Goal: Transaction & Acquisition: Purchase product/service

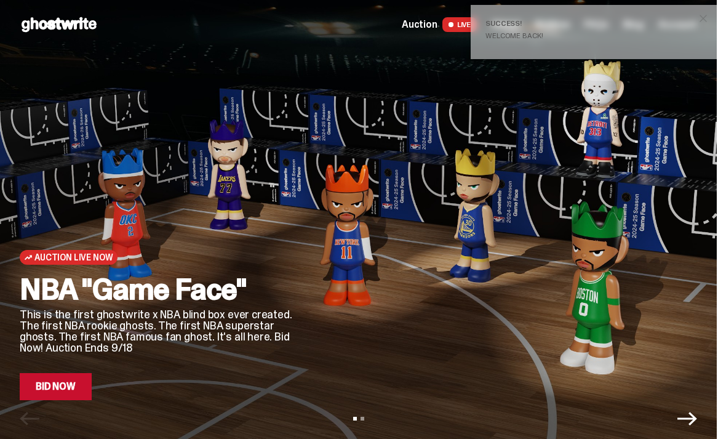
click at [707, 18] on span "close" at bounding box center [703, 18] width 12 height 12
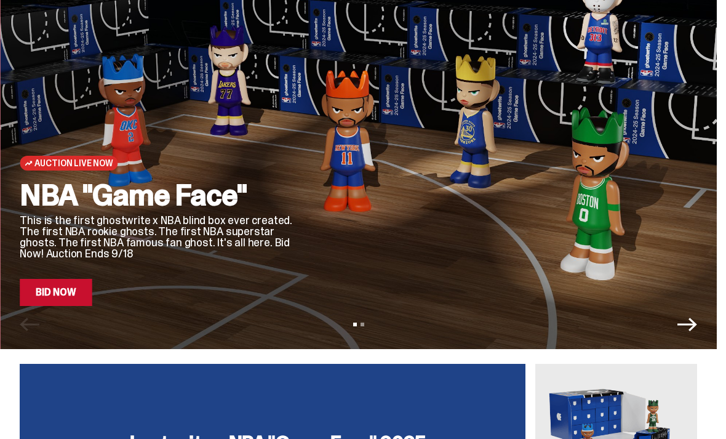
scroll to position [116, 0]
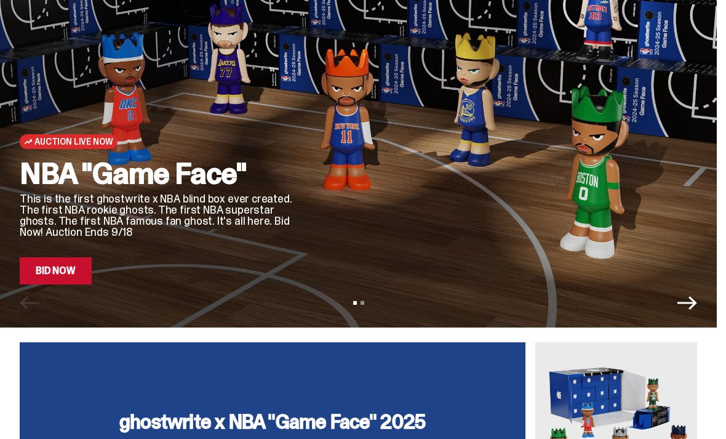
click at [60, 273] on link "Bid Now" at bounding box center [56, 270] width 72 height 27
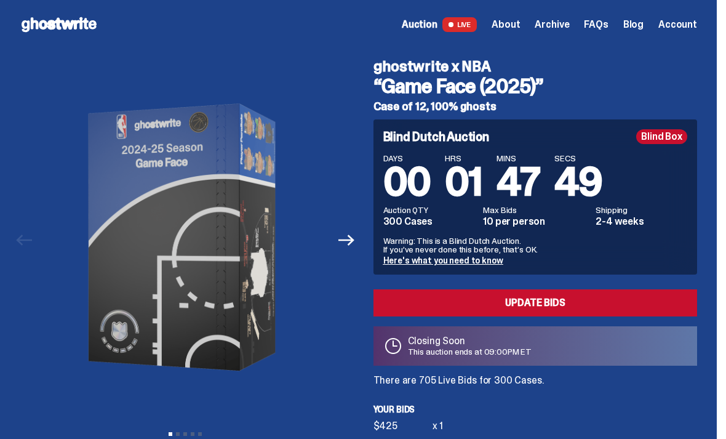
click at [532, 305] on link "Update Bids" at bounding box center [535, 302] width 324 height 27
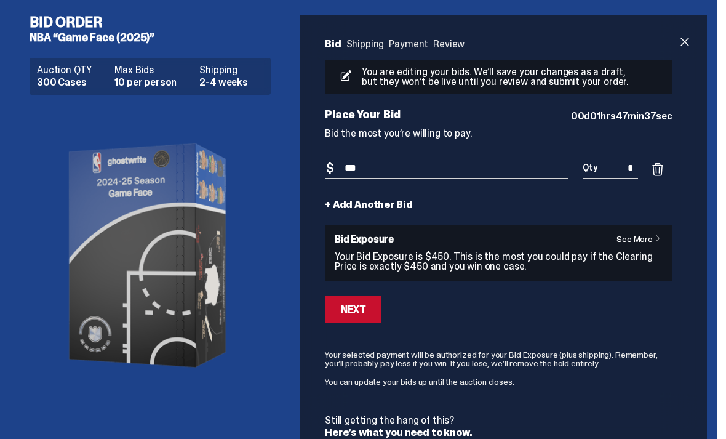
click at [391, 172] on input "***" at bounding box center [446, 168] width 243 height 20
type input "***"
click at [363, 205] on link "+ Add Another Bid" at bounding box center [368, 205] width 87 height 10
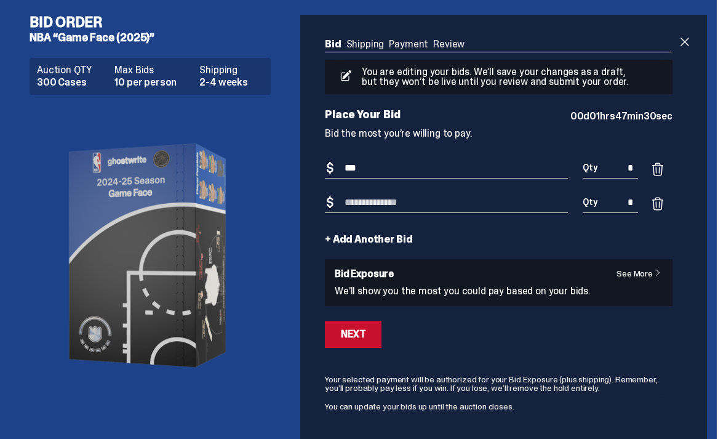
click at [372, 205] on input "Bid Amount" at bounding box center [446, 203] width 243 height 20
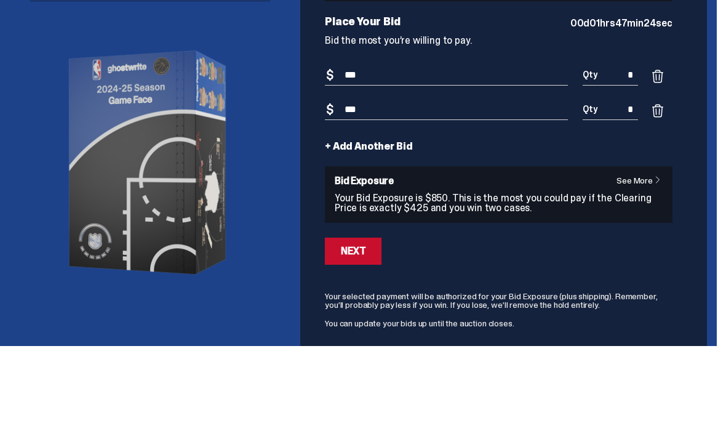
scroll to position [71, 0]
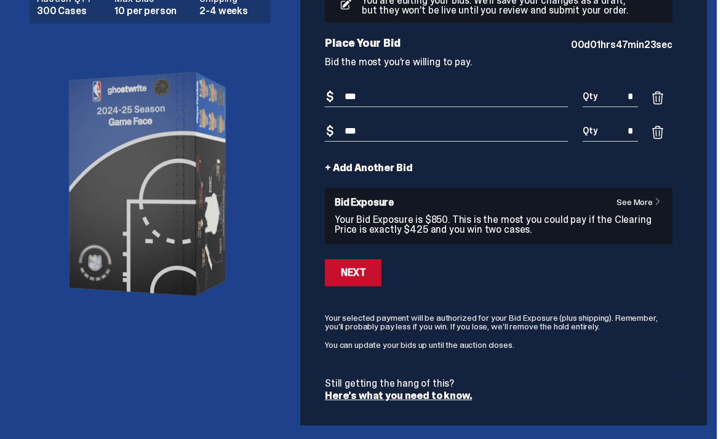
type input "***"
click at [364, 279] on button "Next" at bounding box center [353, 272] width 57 height 27
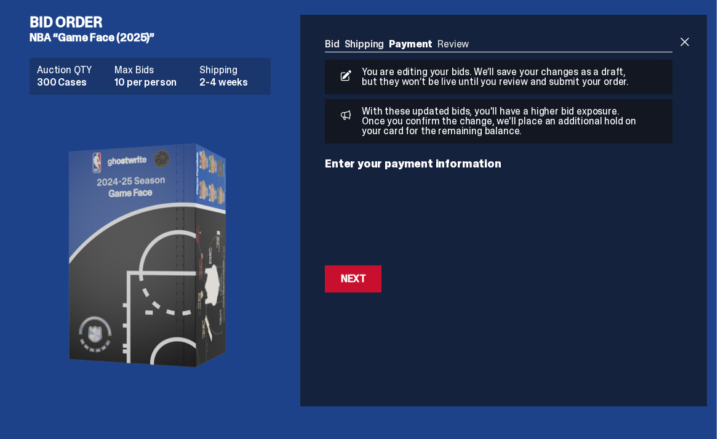
click at [361, 281] on div "Next" at bounding box center [353, 279] width 25 height 10
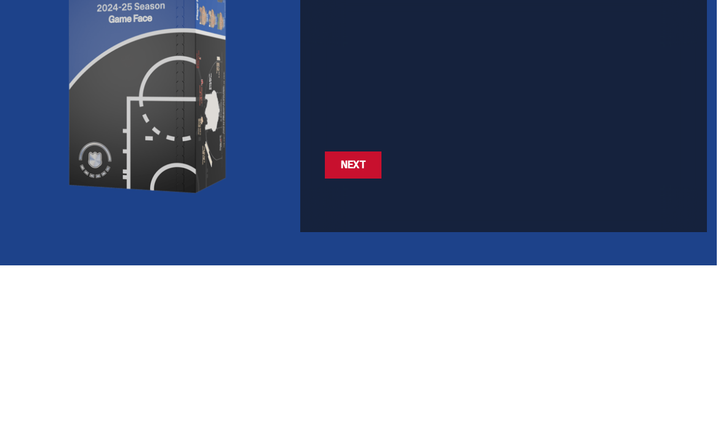
scroll to position [25, 0]
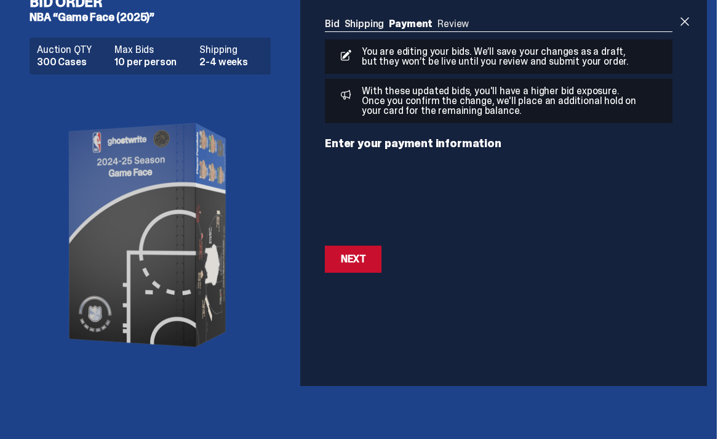
click at [355, 265] on button "Next Next" at bounding box center [353, 258] width 57 height 27
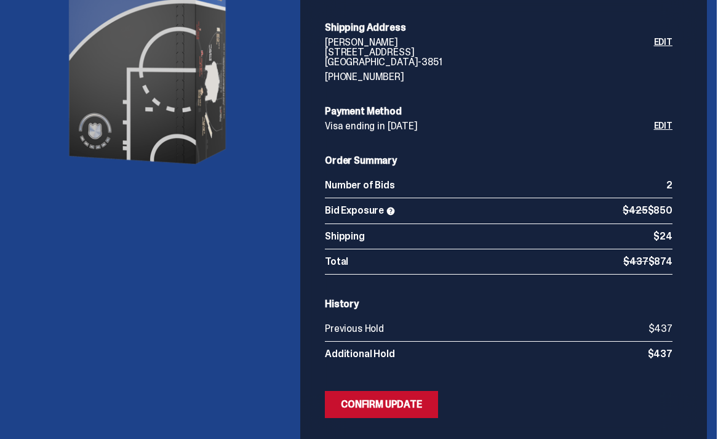
scroll to position [203, 0]
click at [397, 408] on div "Confirm Update" at bounding box center [381, 404] width 81 height 10
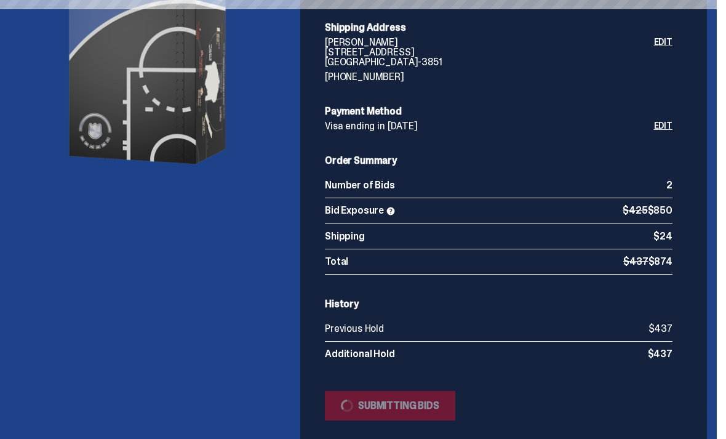
scroll to position [14, 0]
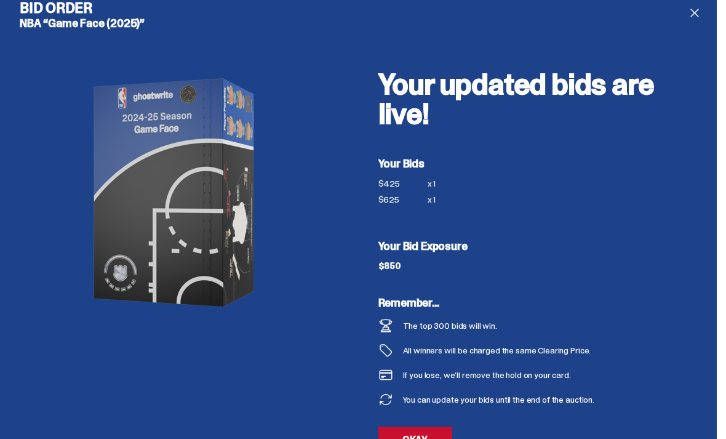
click at [431, 438] on link "OKAY" at bounding box center [415, 439] width 74 height 27
